Goal: Task Accomplishment & Management: Complete application form

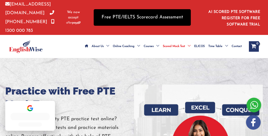
click at [135, 19] on link "Free PTE/IELTS Scorecard Assessment" at bounding box center [142, 17] width 97 height 17
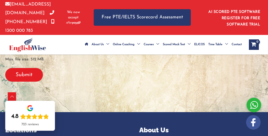
scroll to position [193, 0]
